Goal: Navigation & Orientation: Find specific page/section

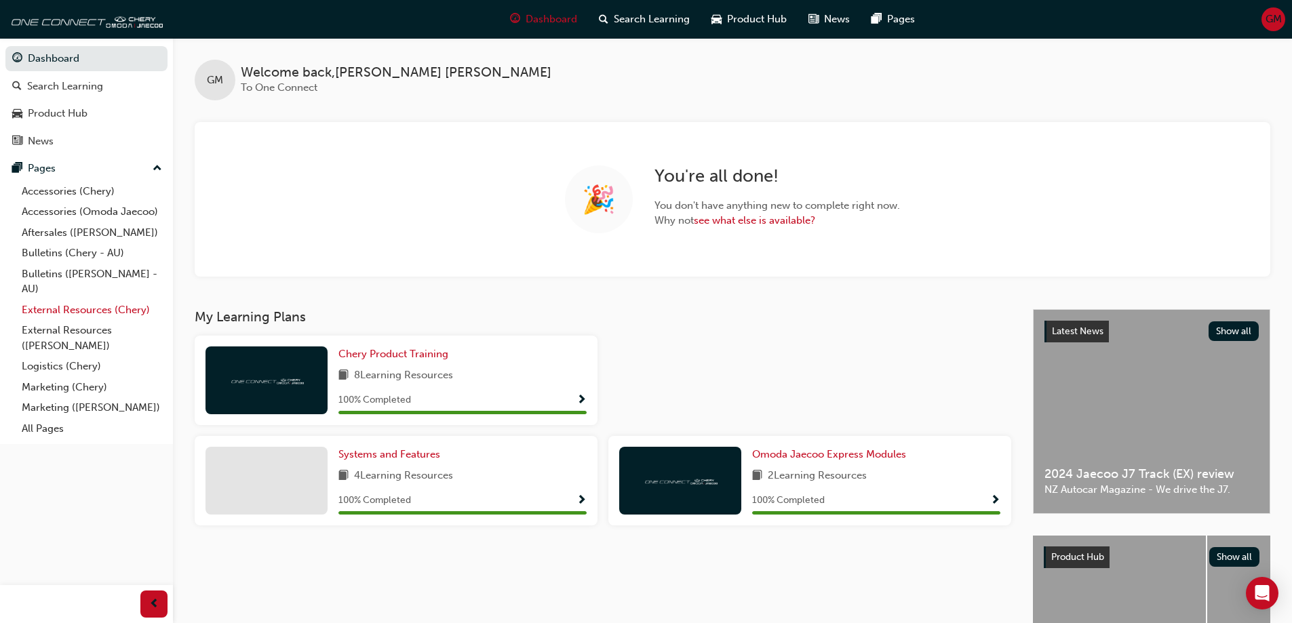
click at [123, 311] on link "External Resources (Chery)" at bounding box center [91, 310] width 151 height 21
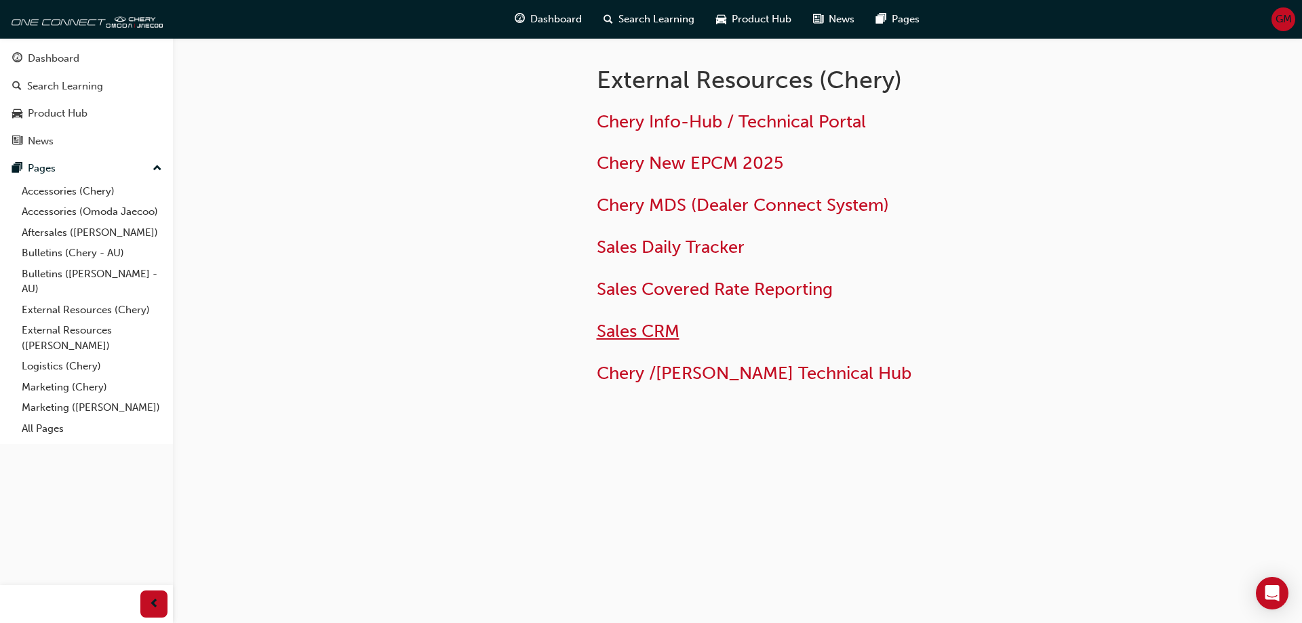
click at [629, 338] on span "Sales CRM" at bounding box center [638, 331] width 83 height 21
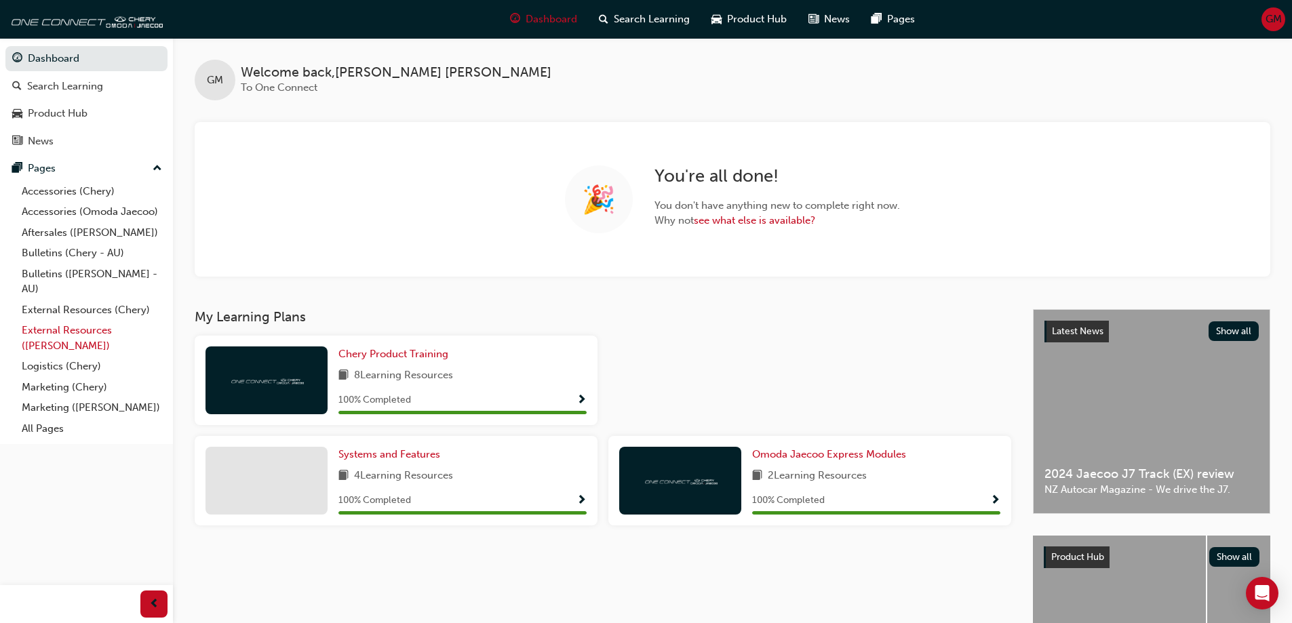
click at [56, 331] on link "External Resources ([PERSON_NAME])" at bounding box center [91, 338] width 151 height 36
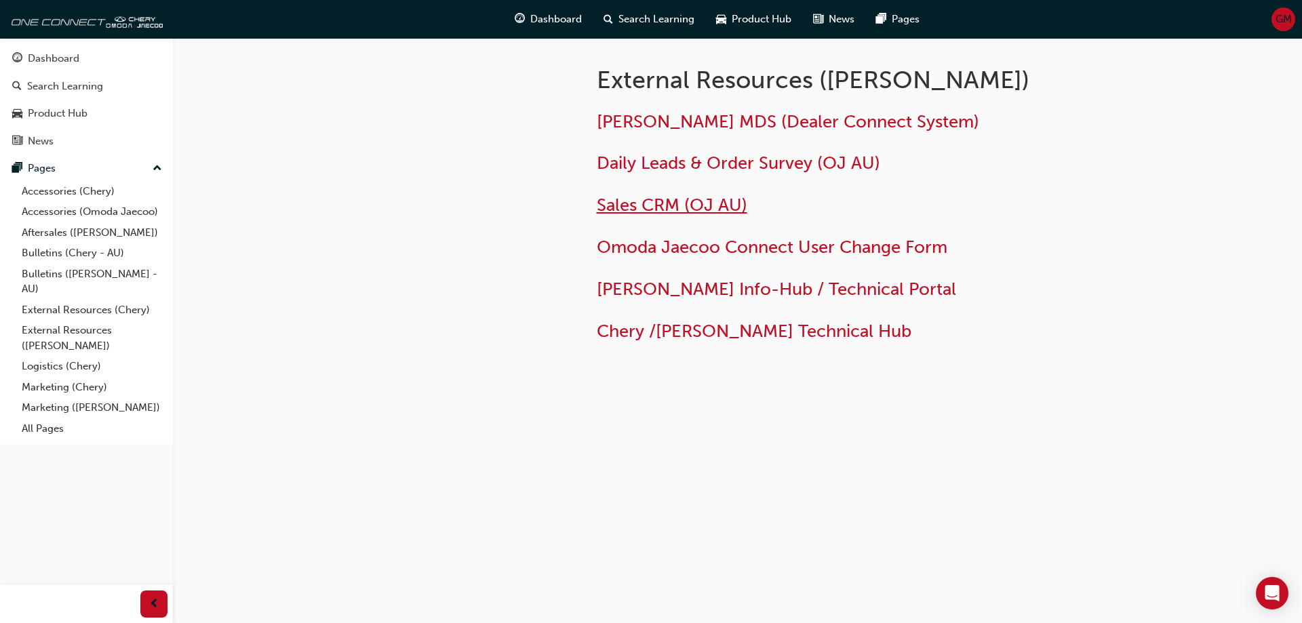
click at [652, 210] on span "Sales CRM (OJ AU)" at bounding box center [672, 205] width 151 height 21
